Goal: Task Accomplishment & Management: Use online tool/utility

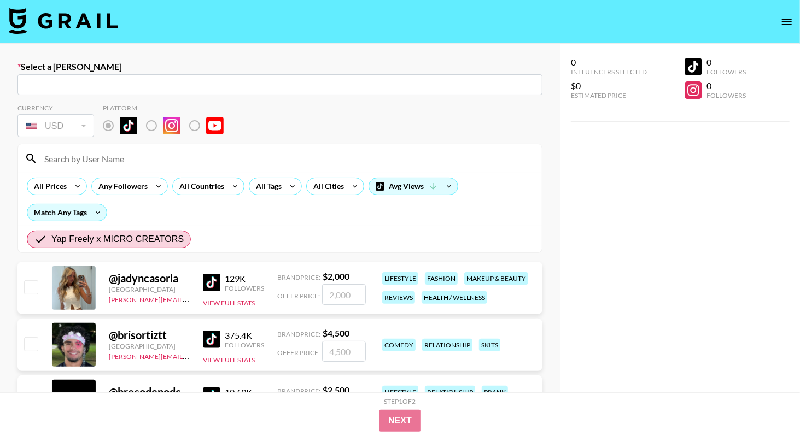
click at [88, 23] on img at bounding box center [63, 21] width 109 height 26
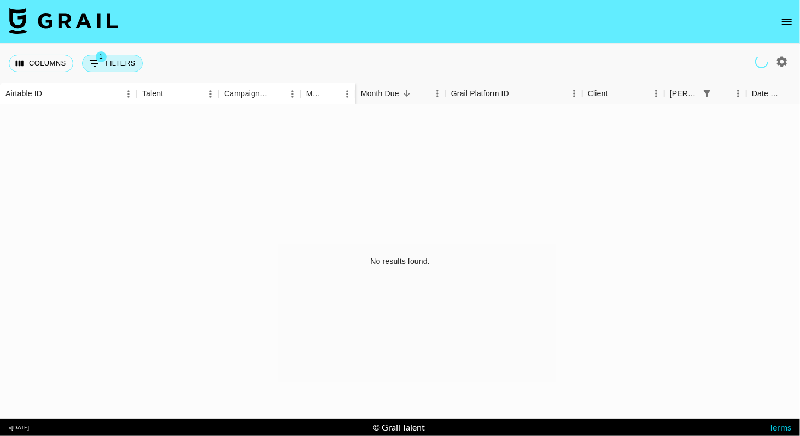
click at [115, 63] on button "1 Filters" at bounding box center [112, 63] width 61 height 17
select select "bookerId"
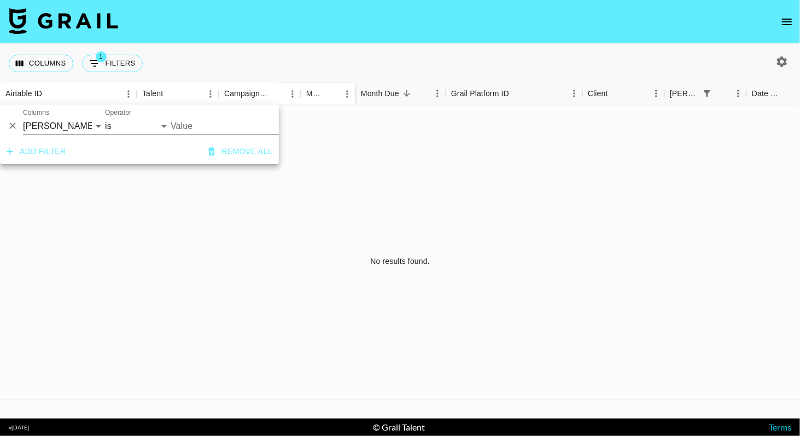
click at [207, 111] on div "Value" at bounding box center [253, 122] width 164 height 26
click at [781, 65] on icon "button" at bounding box center [782, 61] width 10 height 10
select select "[DATE]"
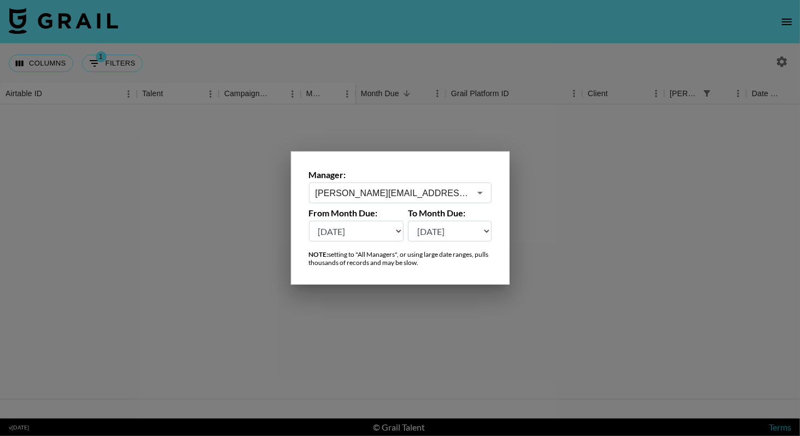
click at [392, 184] on div "[PERSON_NAME][EMAIL_ADDRESS][DOMAIN_NAME] ​" at bounding box center [400, 193] width 183 height 21
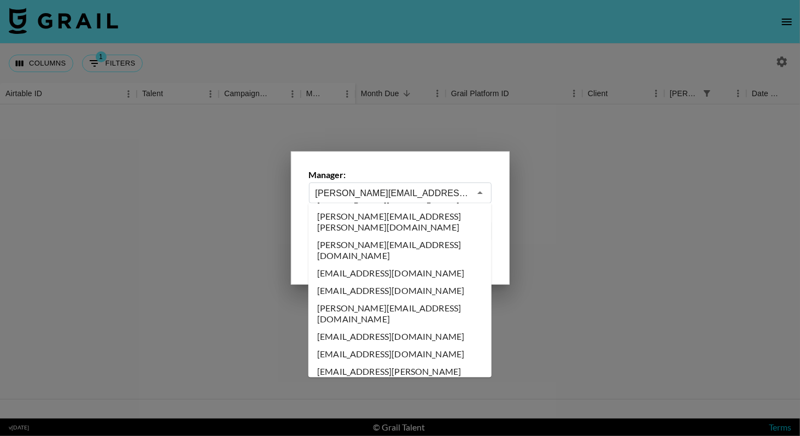
scroll to position [0, 0]
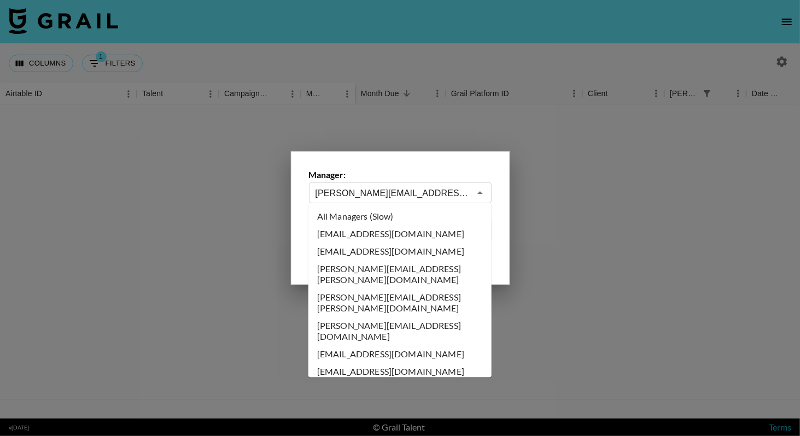
click at [389, 212] on li "All Managers (Slow)" at bounding box center [399, 216] width 183 height 17
type input "All Managers (Slow)"
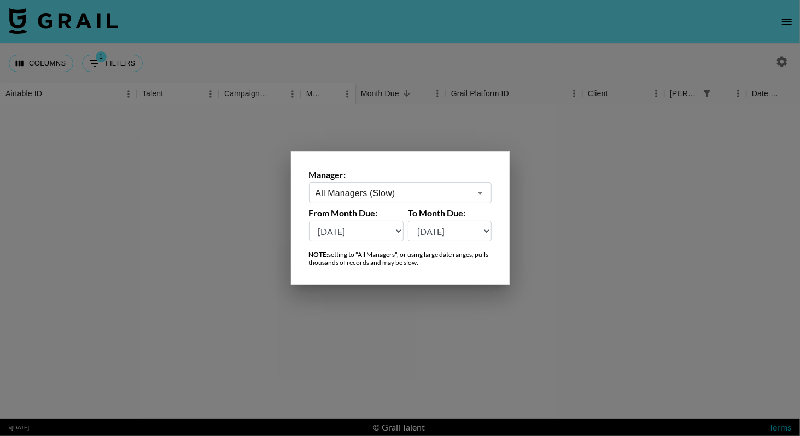
click at [430, 133] on div at bounding box center [400, 218] width 800 height 436
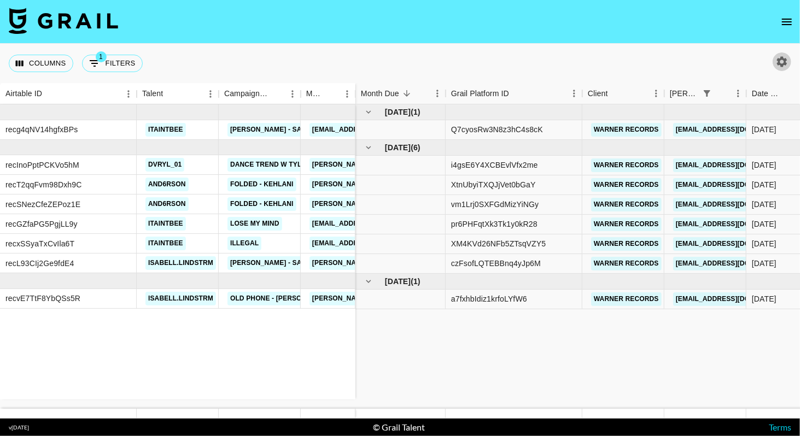
click at [785, 63] on icon "button" at bounding box center [782, 61] width 10 height 10
select select "[DATE]"
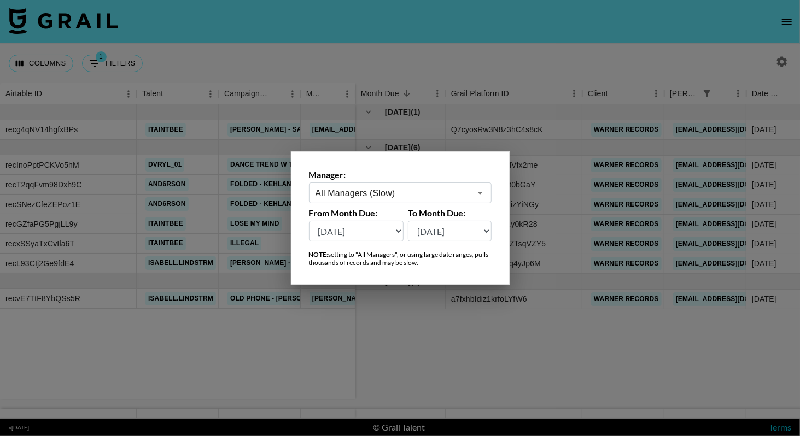
click at [542, 47] on div at bounding box center [400, 218] width 800 height 436
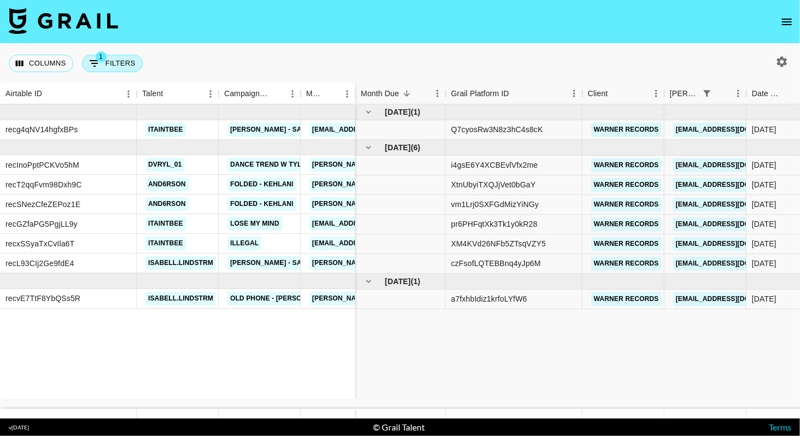
click at [104, 63] on button "1 Filters" at bounding box center [112, 63] width 61 height 17
select select "bookerId"
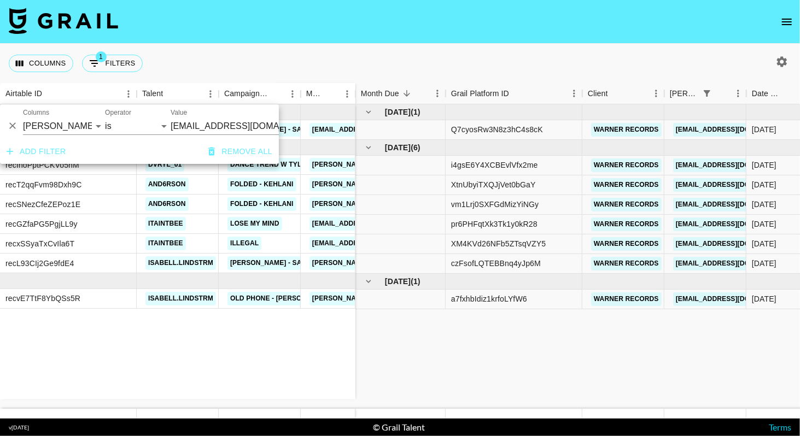
click at [215, 125] on input "[EMAIL_ADDRESS][DOMAIN_NAME]" at bounding box center [237, 126] width 133 height 17
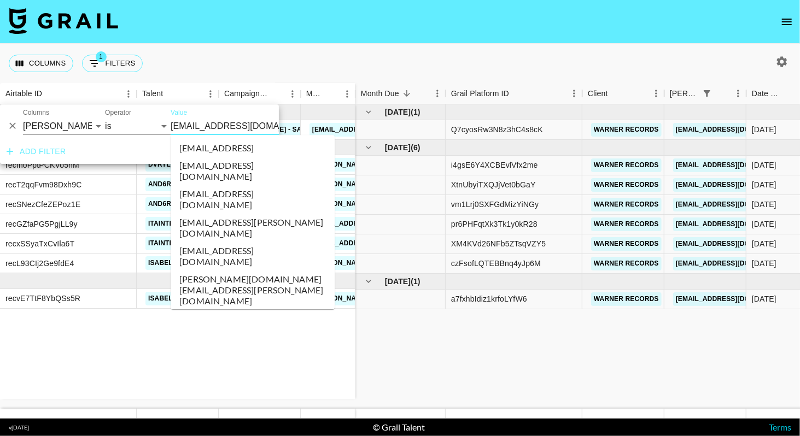
click at [215, 125] on input "[EMAIL_ADDRESS][DOMAIN_NAME]" at bounding box center [237, 126] width 133 height 17
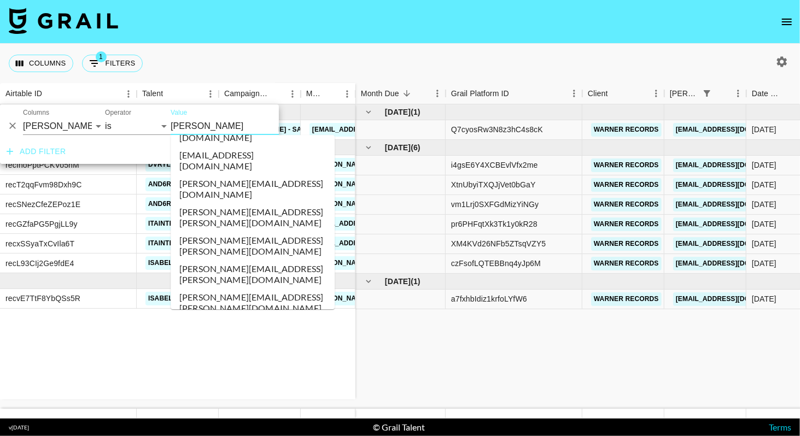
scroll to position [134, 0]
type input "[PERSON_NAME]"
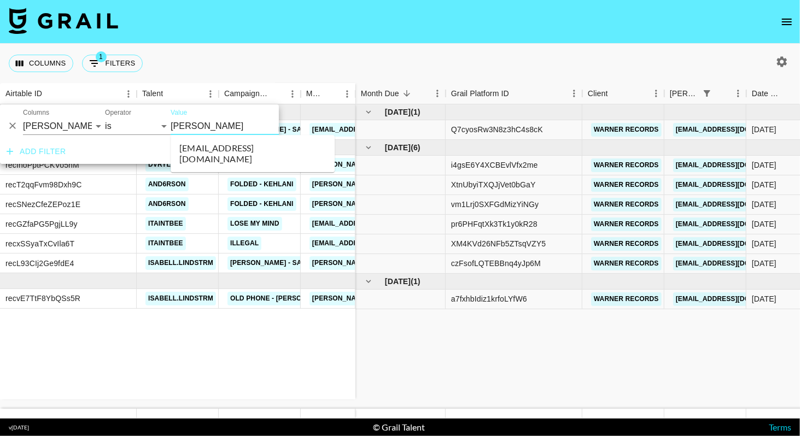
click at [272, 141] on li "[EMAIL_ADDRESS][DOMAIN_NAME]" at bounding box center [253, 153] width 164 height 28
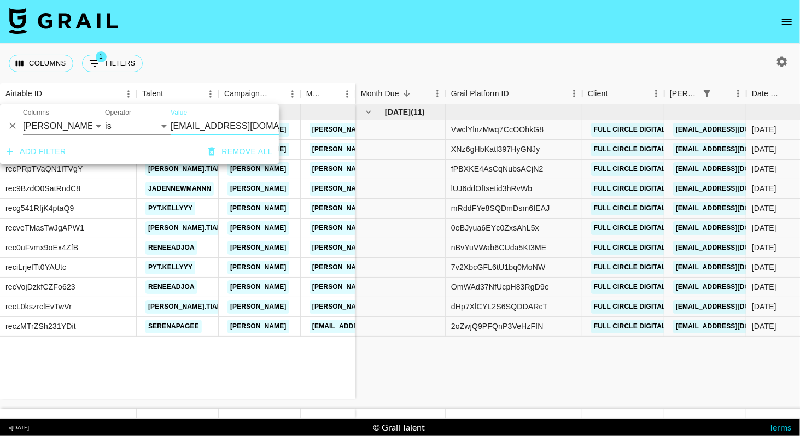
click at [486, 37] on nav at bounding box center [400, 22] width 800 height 44
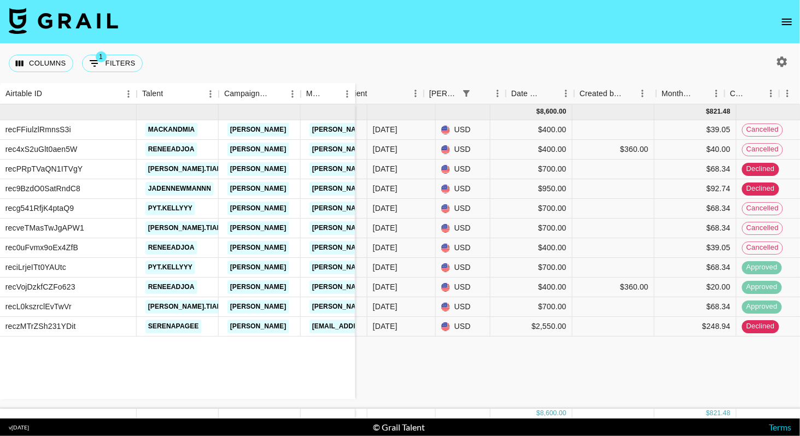
scroll to position [0, 779]
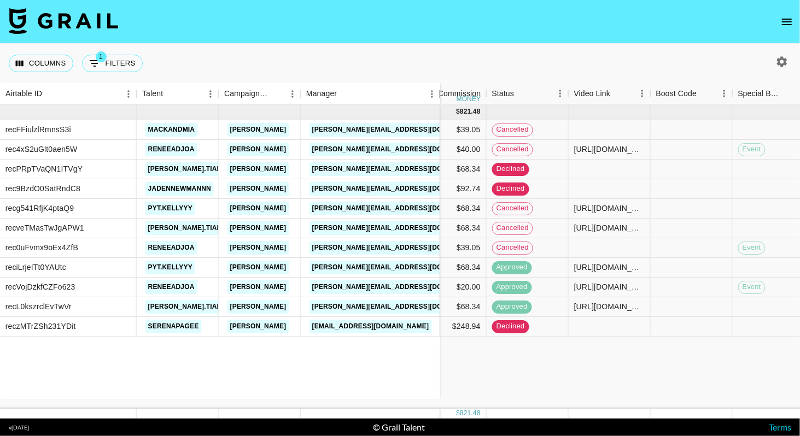
drag, startPoint x: 354, startPoint y: 89, endPoint x: 454, endPoint y: 83, distance: 100.7
click at [447, 84] on div "Manager" at bounding box center [439, 93] width 13 height 21
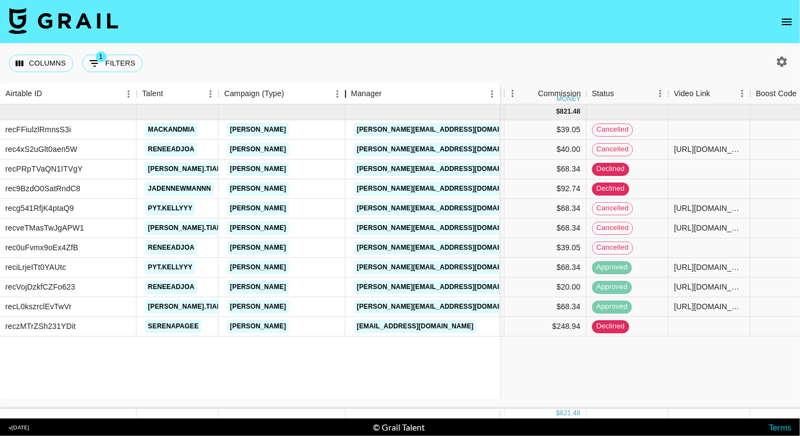
drag, startPoint x: 301, startPoint y: 95, endPoint x: 372, endPoint y: 93, distance: 71.6
click at [352, 93] on div "Campaign (Type)" at bounding box center [345, 93] width 13 height 21
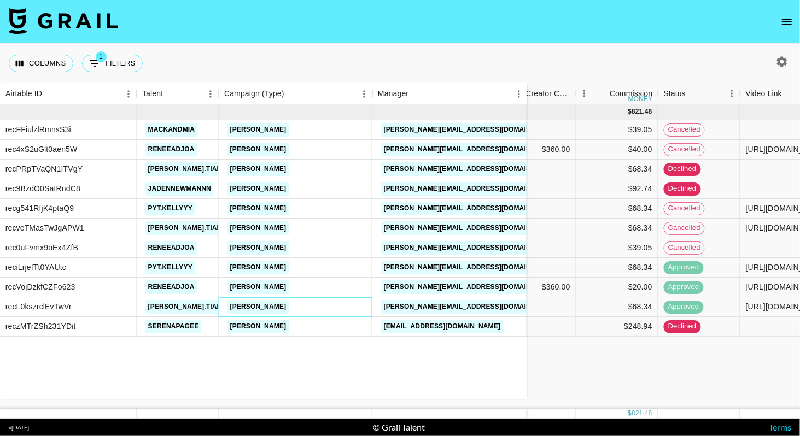
drag, startPoint x: 327, startPoint y: 306, endPoint x: 218, endPoint y: 304, distance: 109.3
click at [219, 304] on div "[PERSON_NAME]" at bounding box center [296, 307] width 154 height 20
copy div "[PERSON_NAME]"
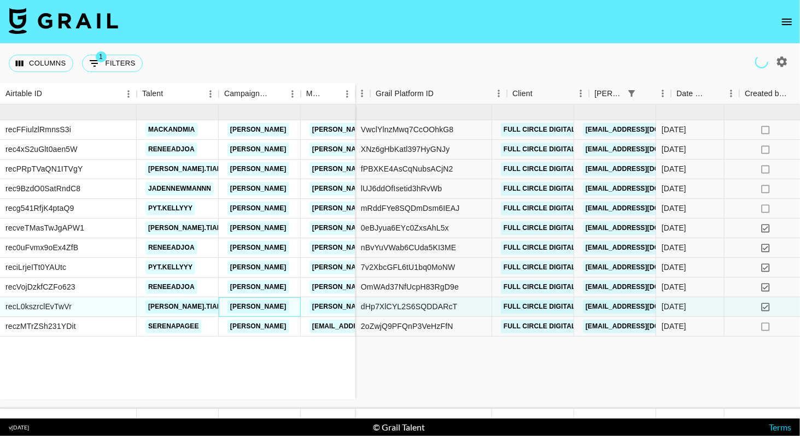
scroll to position [0, 111]
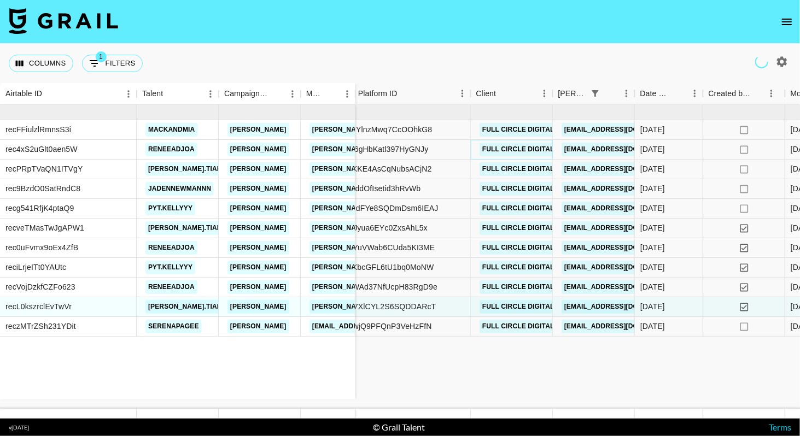
click at [515, 149] on link "Full Circle Digital" at bounding box center [518, 150] width 78 height 14
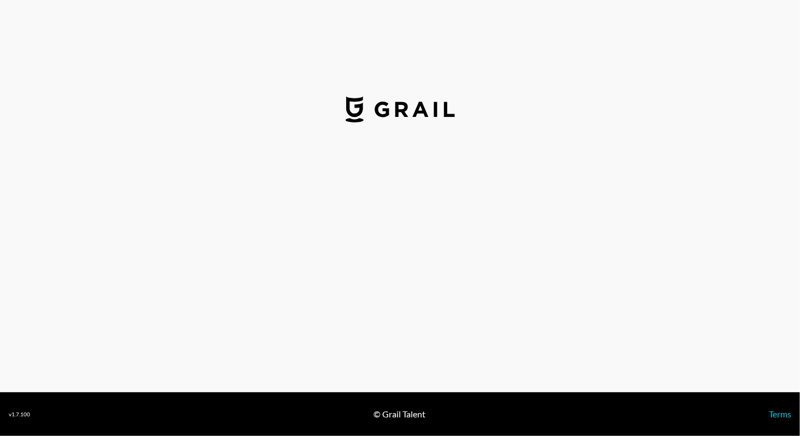
select select "USD"
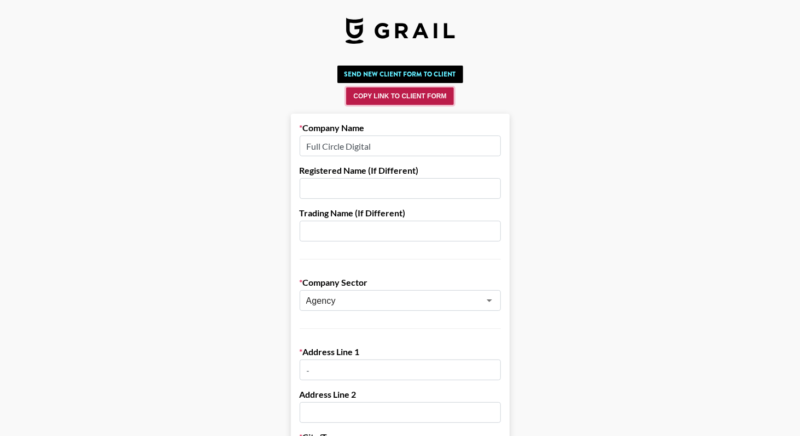
click at [410, 93] on button "Copy Link to Client Form" at bounding box center [399, 95] width 107 height 17
